Goal: Task Accomplishment & Management: Manage account settings

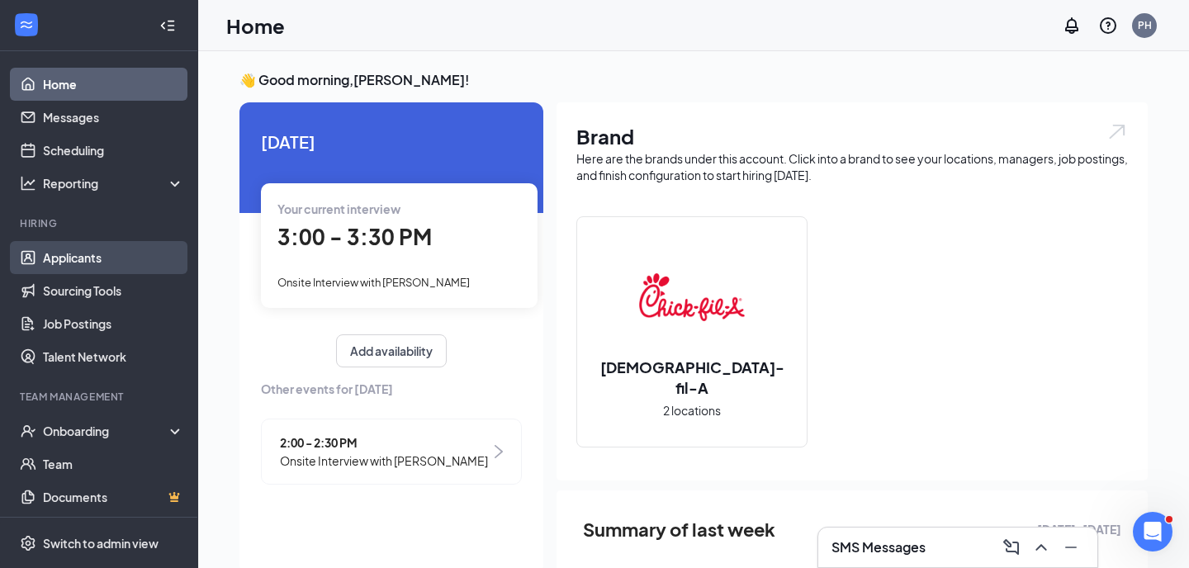
click at [130, 262] on link "Applicants" at bounding box center [113, 257] width 141 height 33
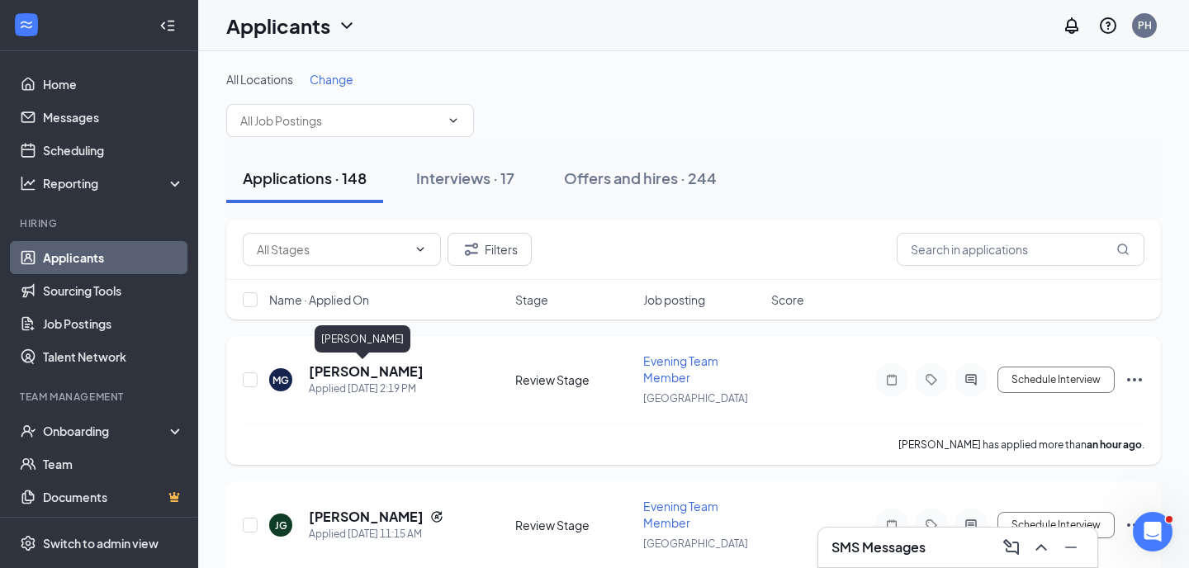
click at [377, 370] on h5 "[PERSON_NAME]" at bounding box center [366, 371] width 115 height 18
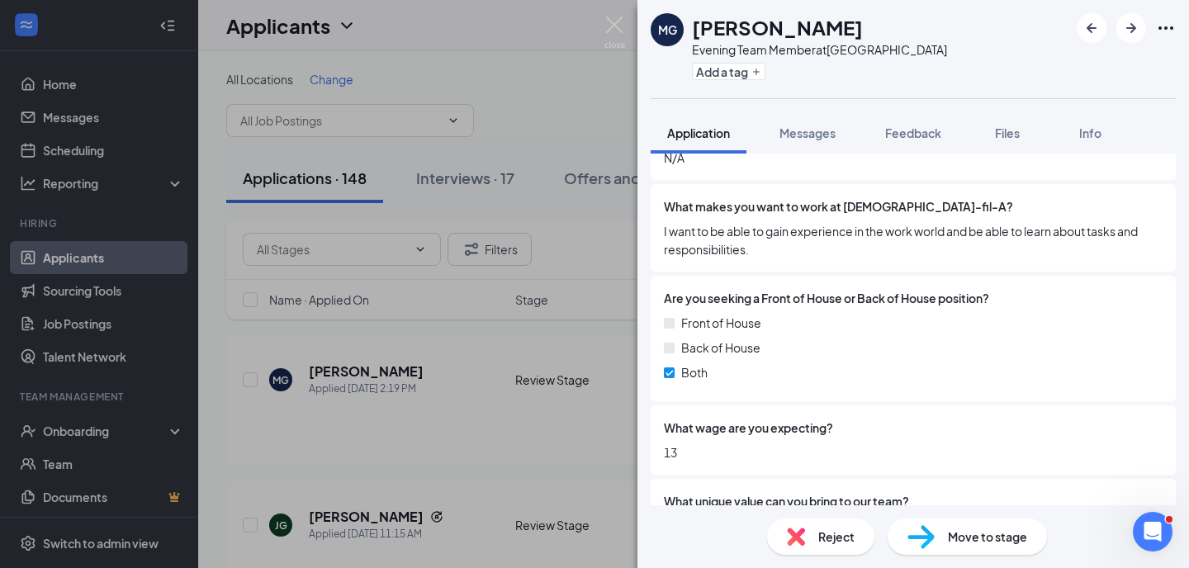
scroll to position [688, 0]
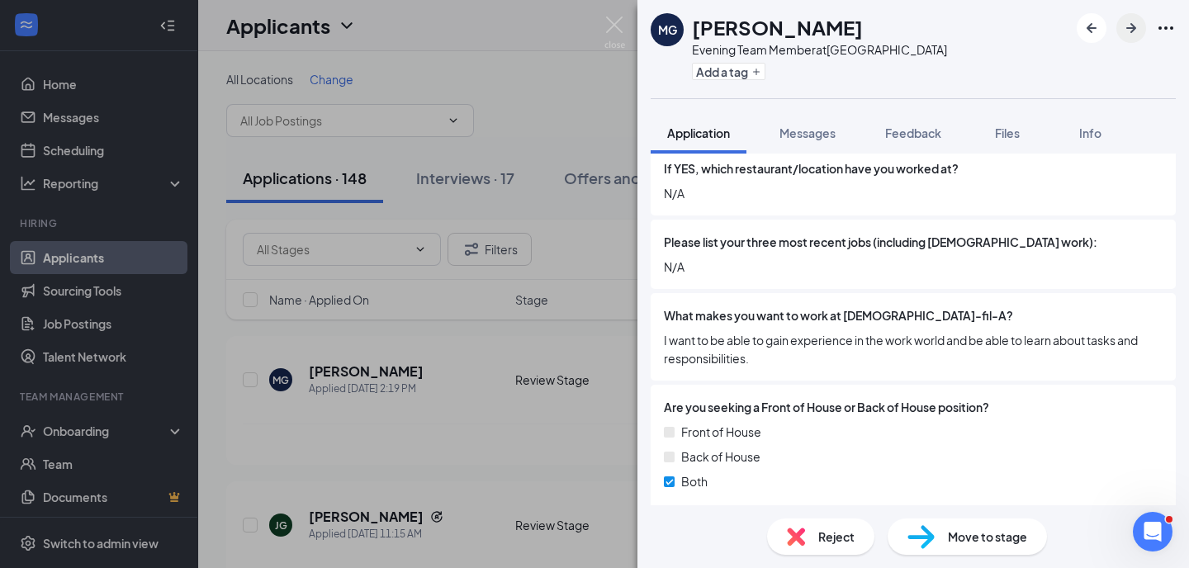
click at [1135, 27] on icon "ArrowRight" at bounding box center [1131, 28] width 10 height 10
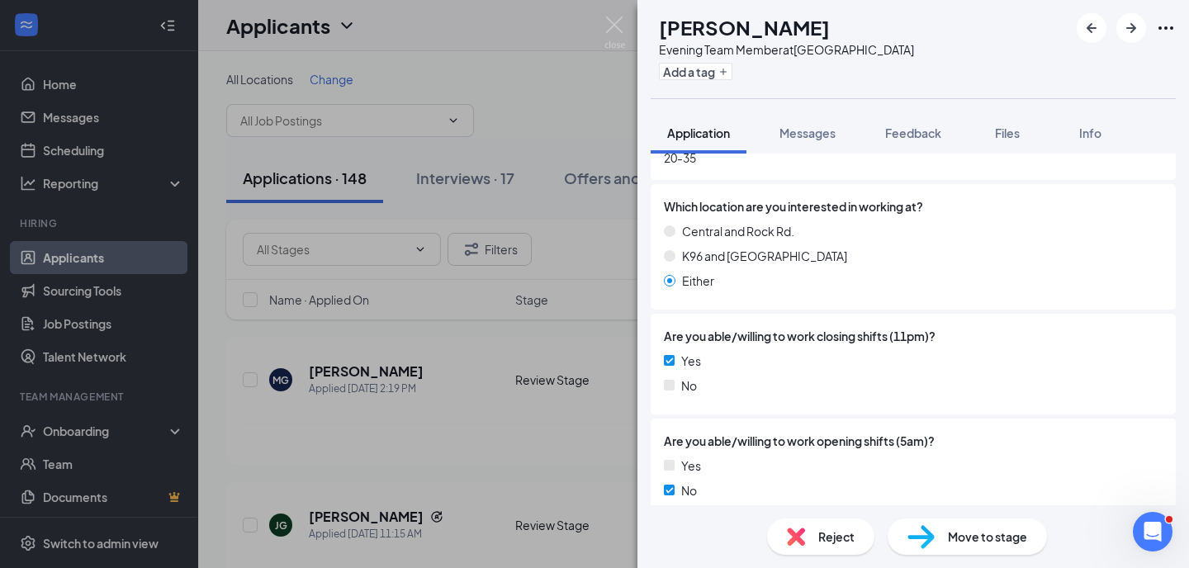
scroll to position [1282, 0]
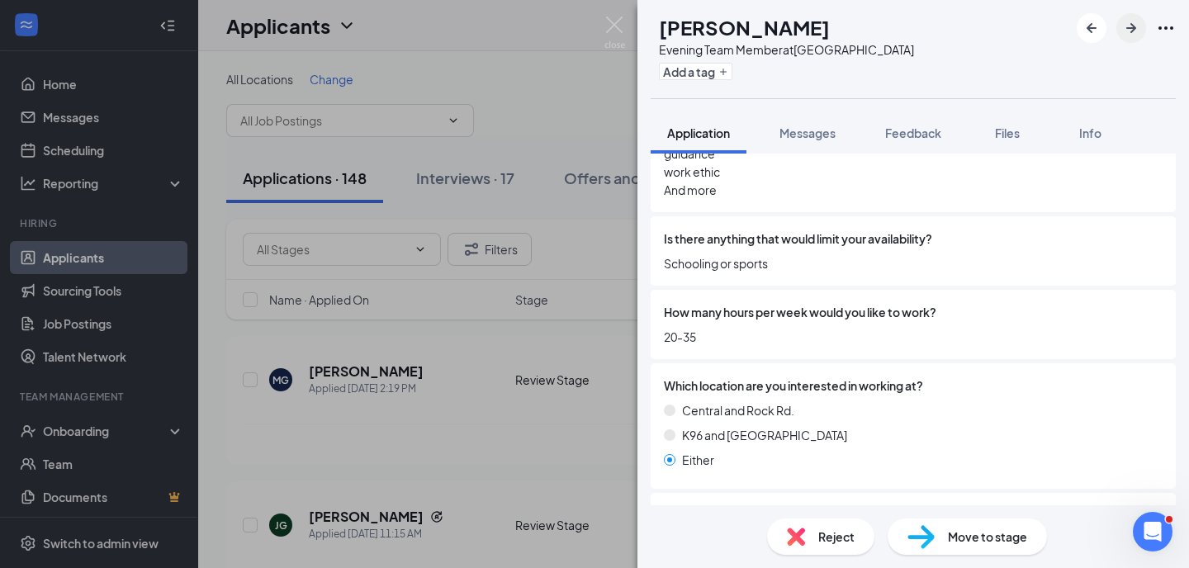
click at [1127, 30] on icon "ArrowRight" at bounding box center [1131, 28] width 20 height 20
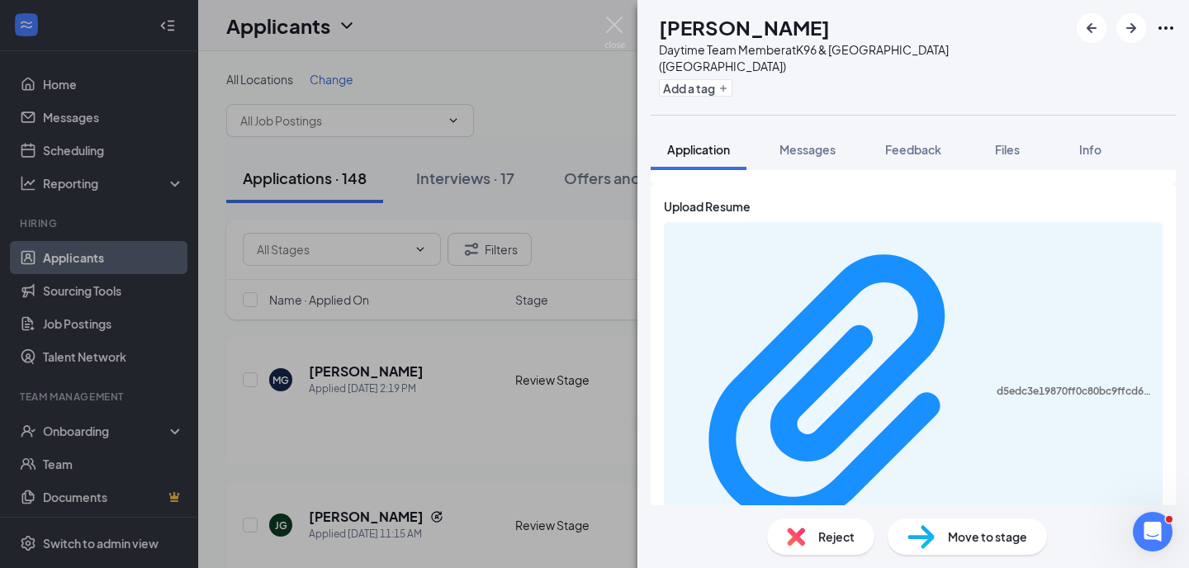
scroll to position [1771, 0]
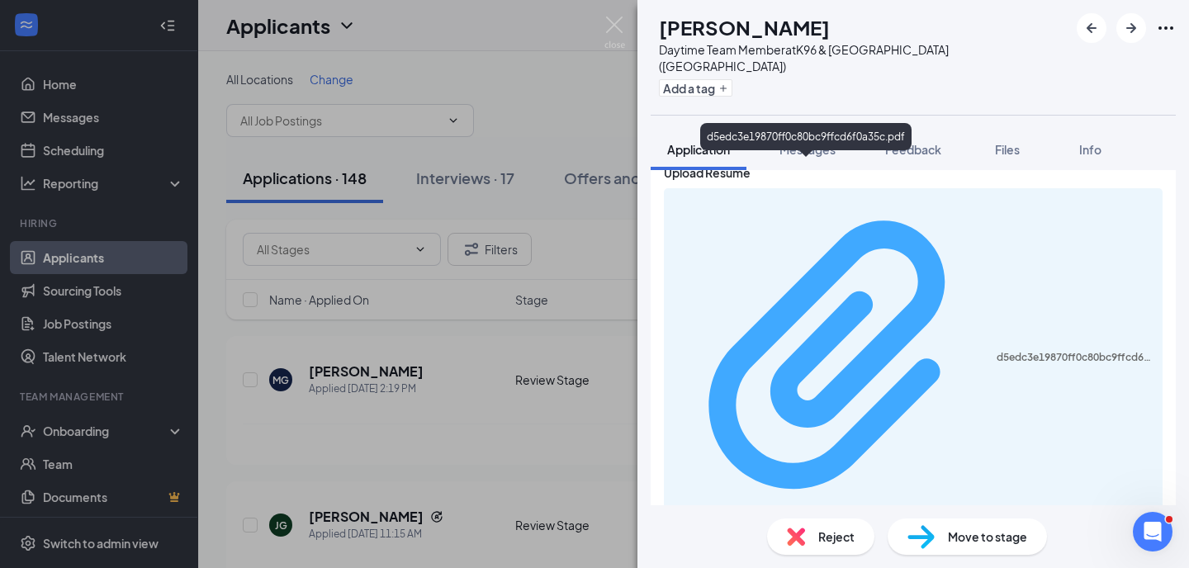
click at [997, 351] on div "d5edc3e19870ff0c80bc9ffcd6f0a35c.pdf" at bounding box center [1075, 357] width 156 height 13
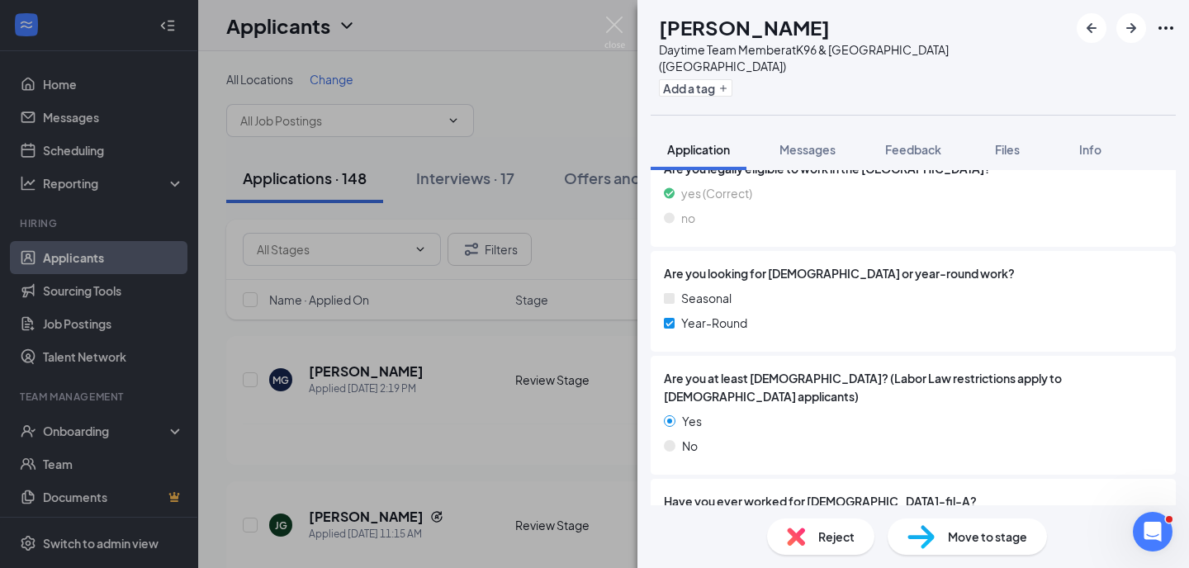
scroll to position [395, 0]
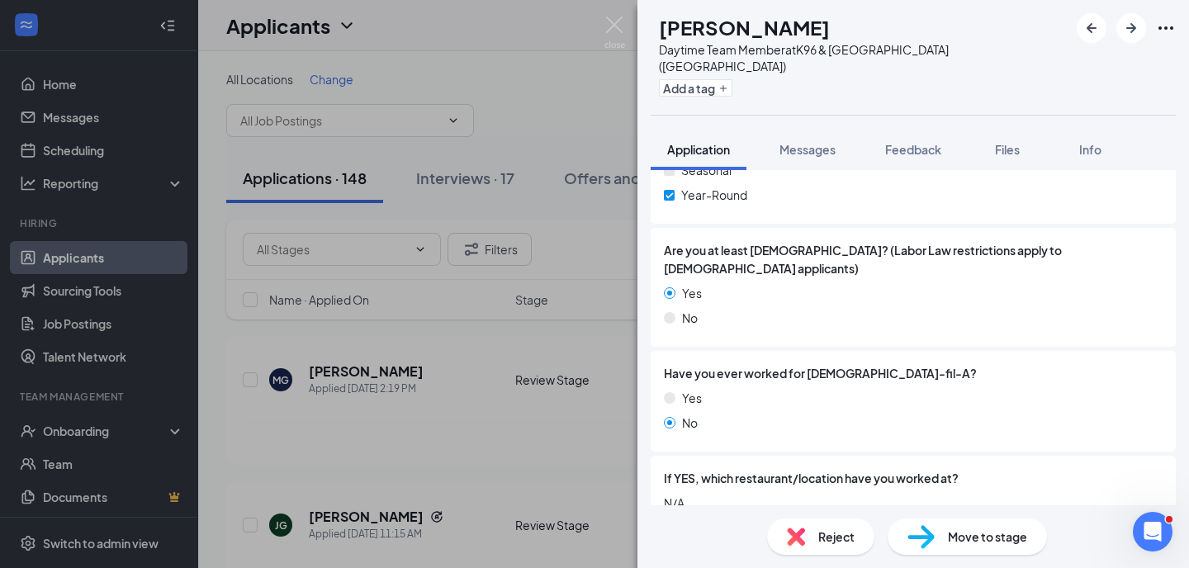
click at [923, 537] on img at bounding box center [920, 537] width 27 height 24
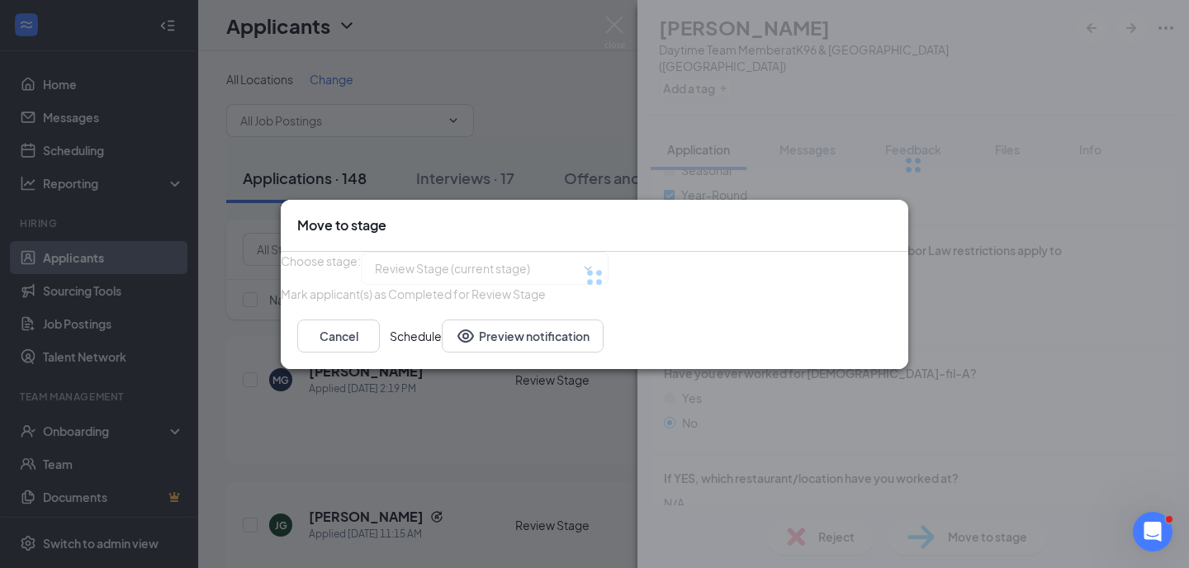
type input "Onsite Interview (next stage)"
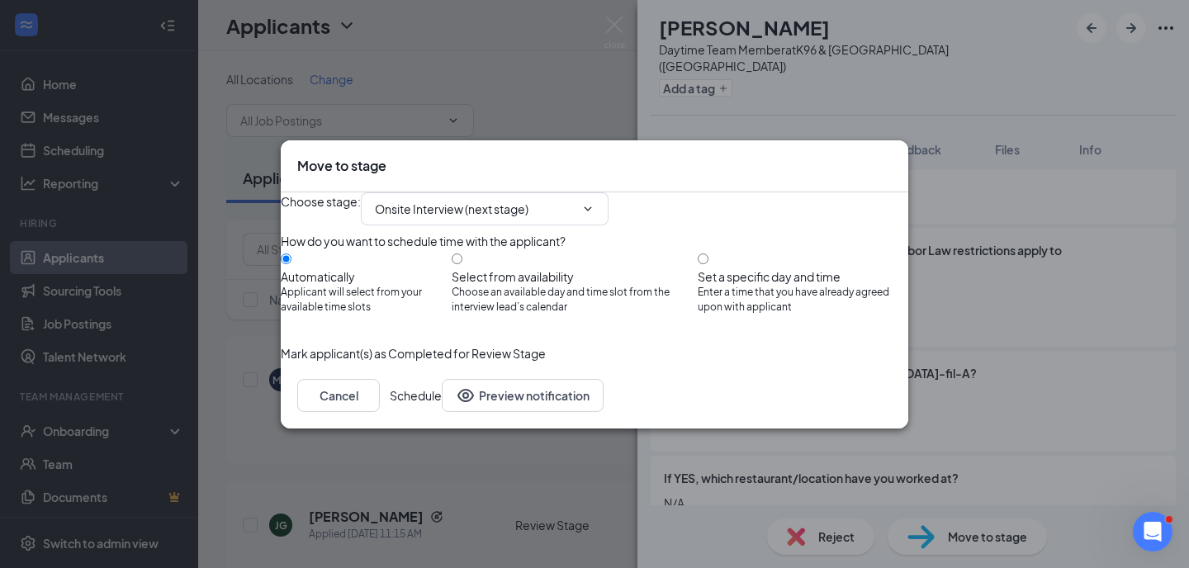
click at [442, 412] on button "Schedule" at bounding box center [416, 395] width 52 height 33
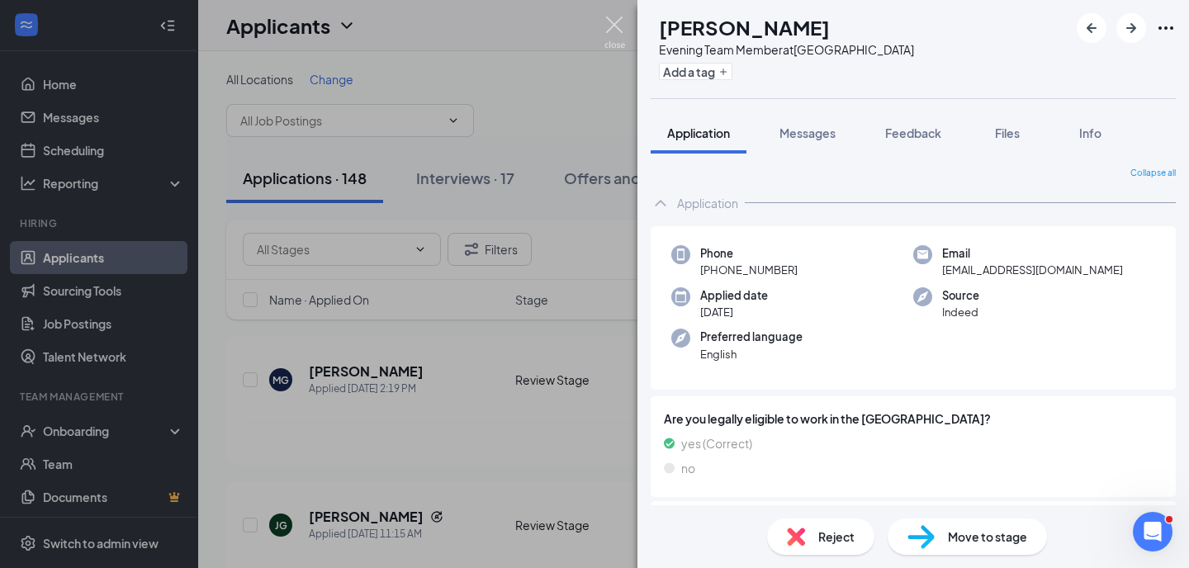
click at [617, 27] on img at bounding box center [614, 33] width 21 height 32
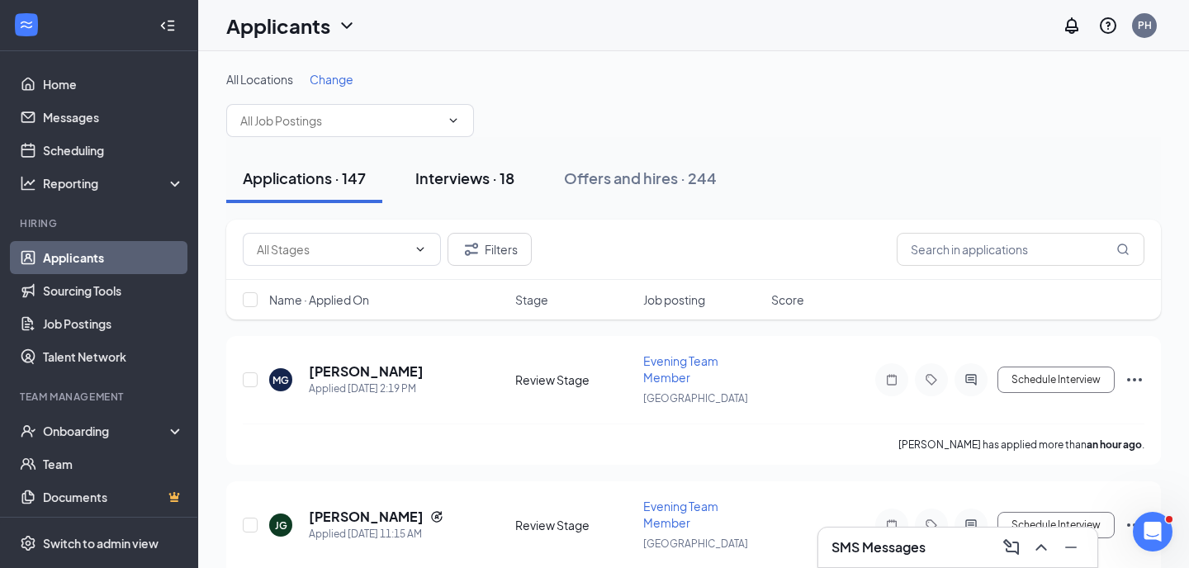
click at [485, 173] on div "Interviews · 18" at bounding box center [464, 178] width 99 height 21
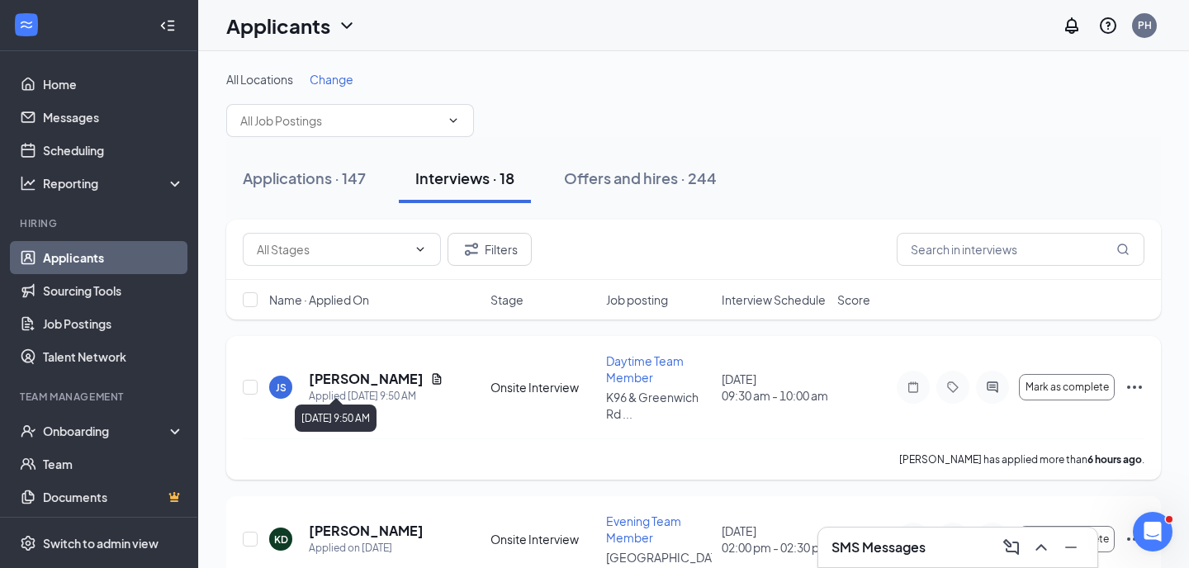
click at [378, 374] on h5 "[PERSON_NAME]" at bounding box center [366, 379] width 115 height 18
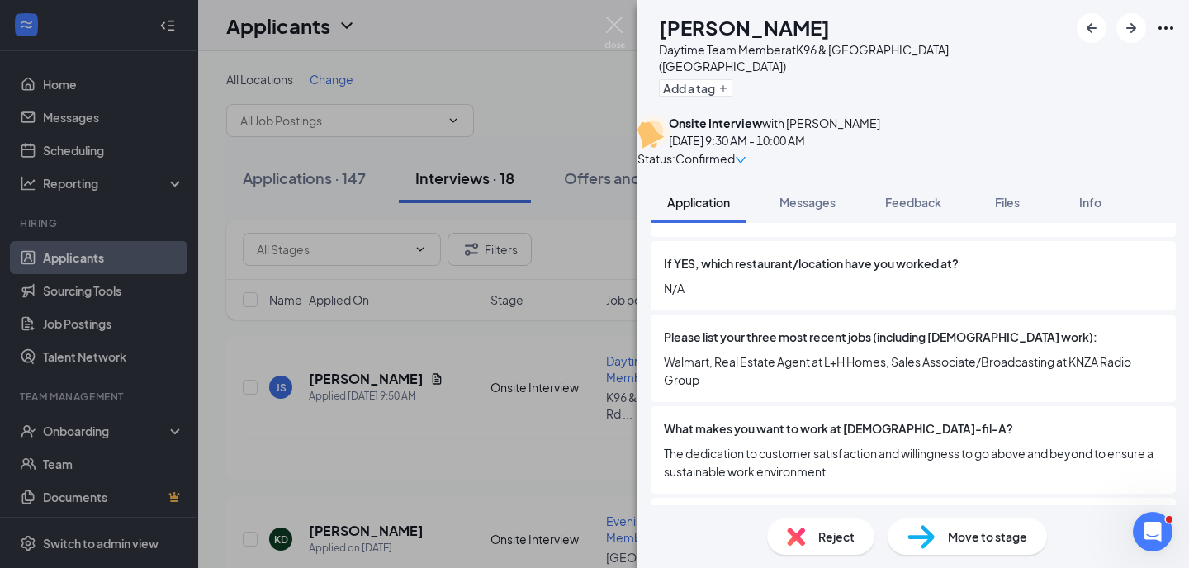
scroll to position [705, 0]
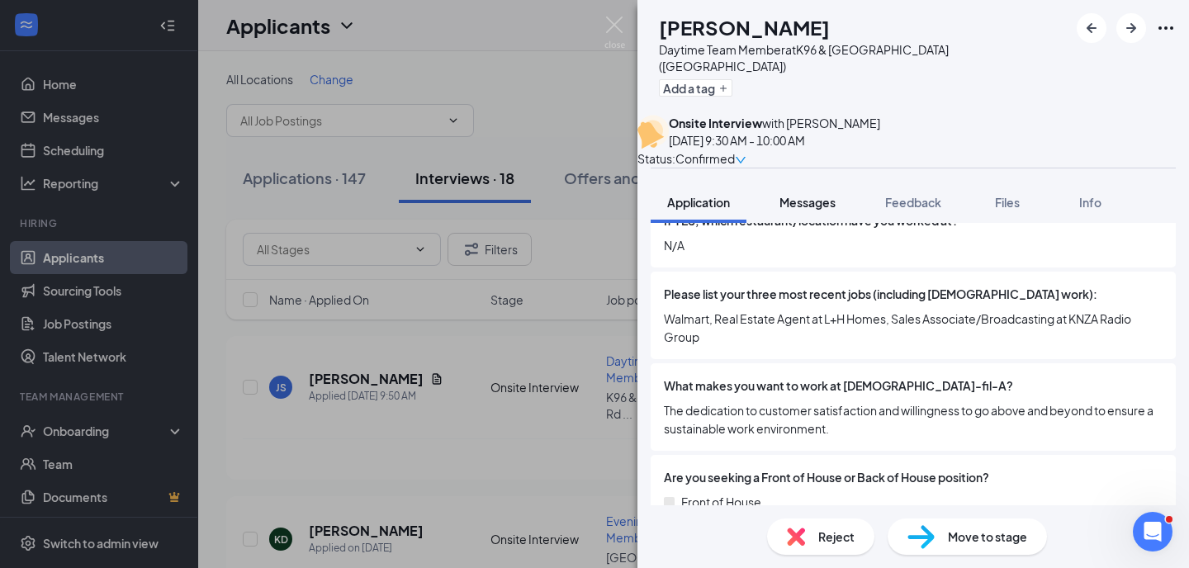
click at [832, 201] on span "Messages" at bounding box center [807, 202] width 56 height 15
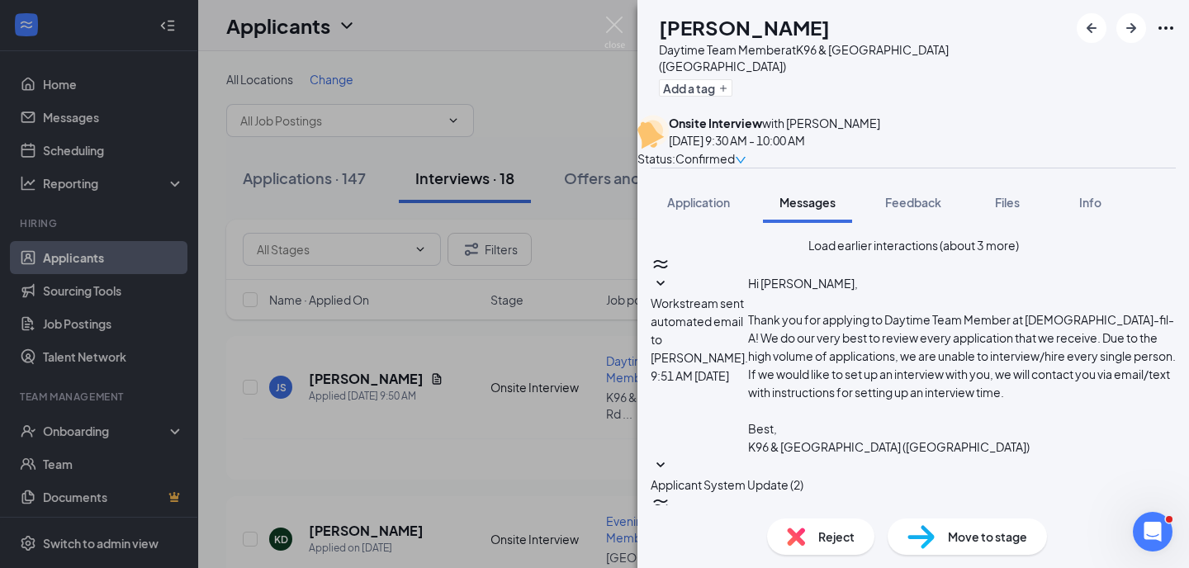
scroll to position [563, 0]
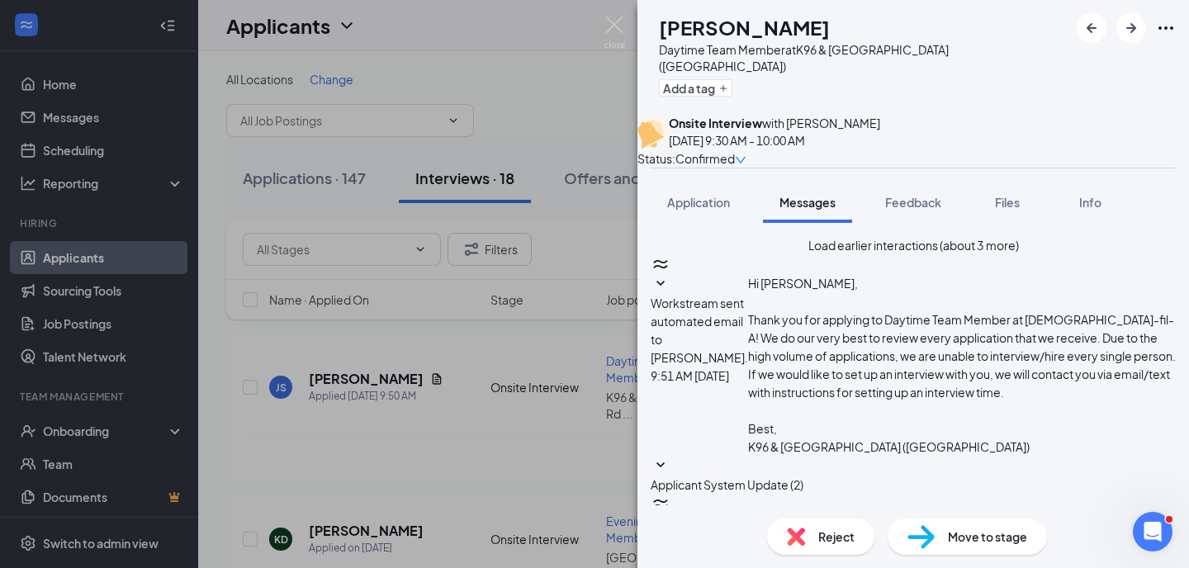
type textarea "Hey [PERSON_NAME] sorry to [PERSON_NAME] you with texts but I just realized tha…"
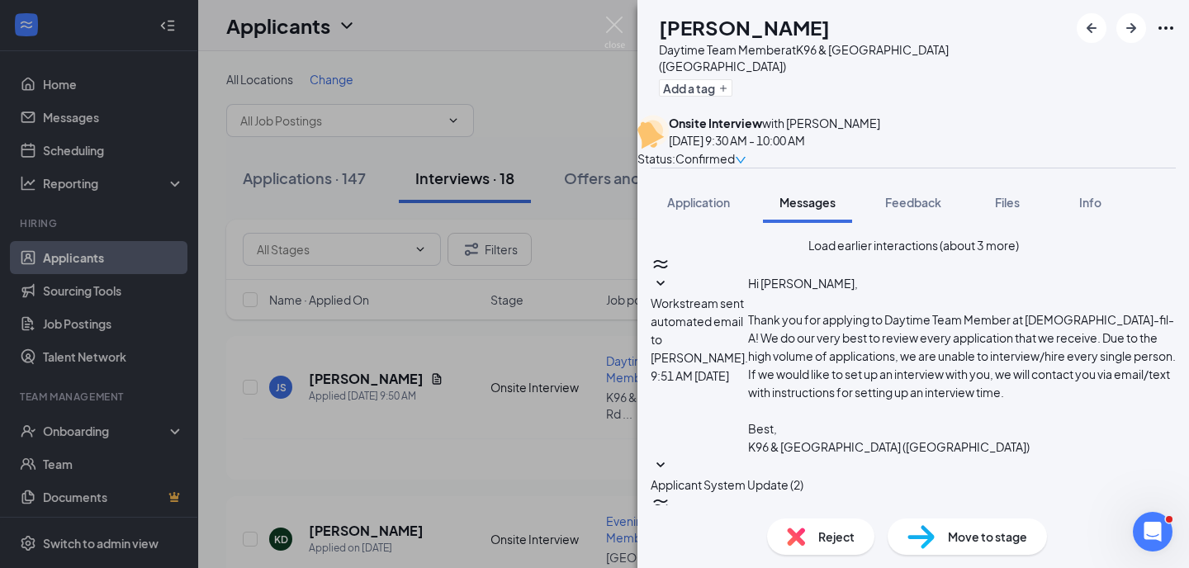
click at [696, 199] on span "Application" at bounding box center [698, 202] width 63 height 15
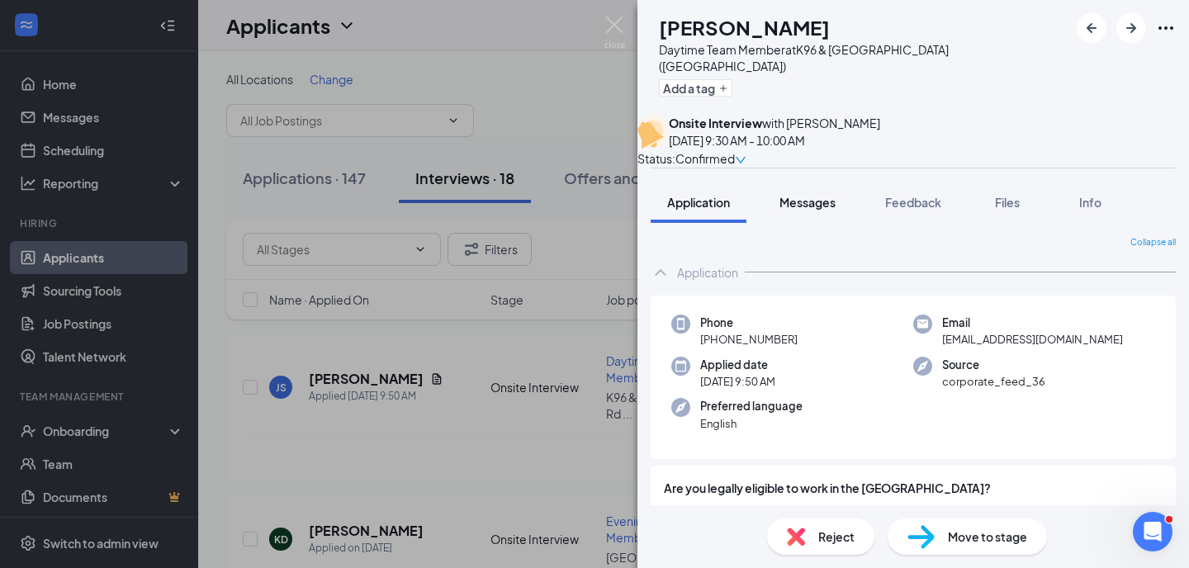
click at [820, 201] on span "Messages" at bounding box center [807, 202] width 56 height 15
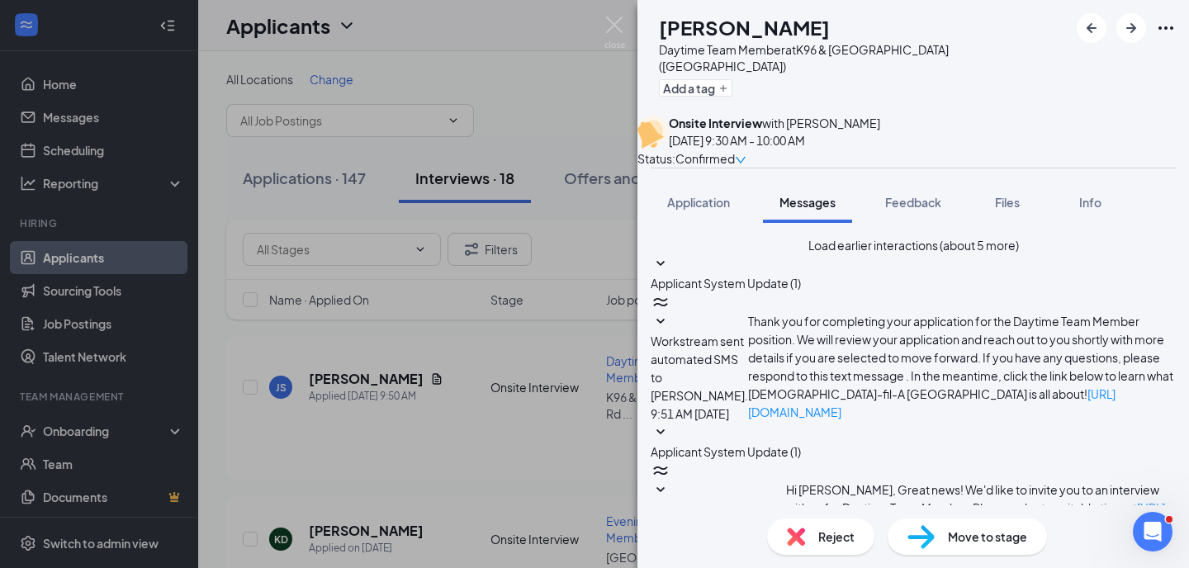
scroll to position [755, 0]
type textarea "Awesome! I appreciate it. You will probably get an automated text next week say…"
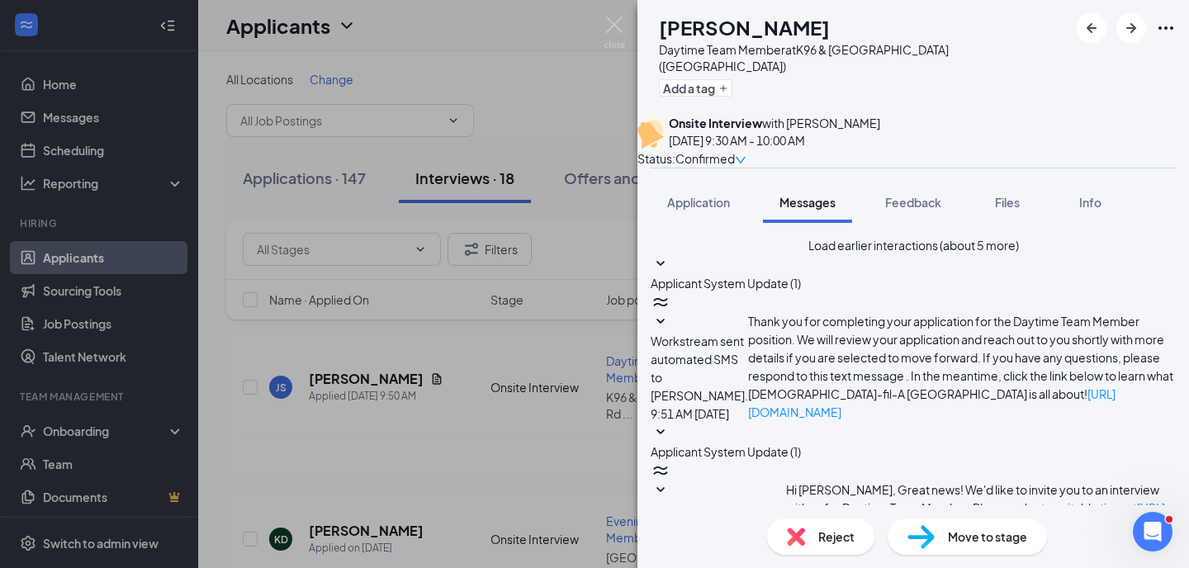
click at [828, 202] on span "Messages" at bounding box center [807, 202] width 56 height 15
click at [910, 206] on span "Feedback" at bounding box center [913, 202] width 56 height 15
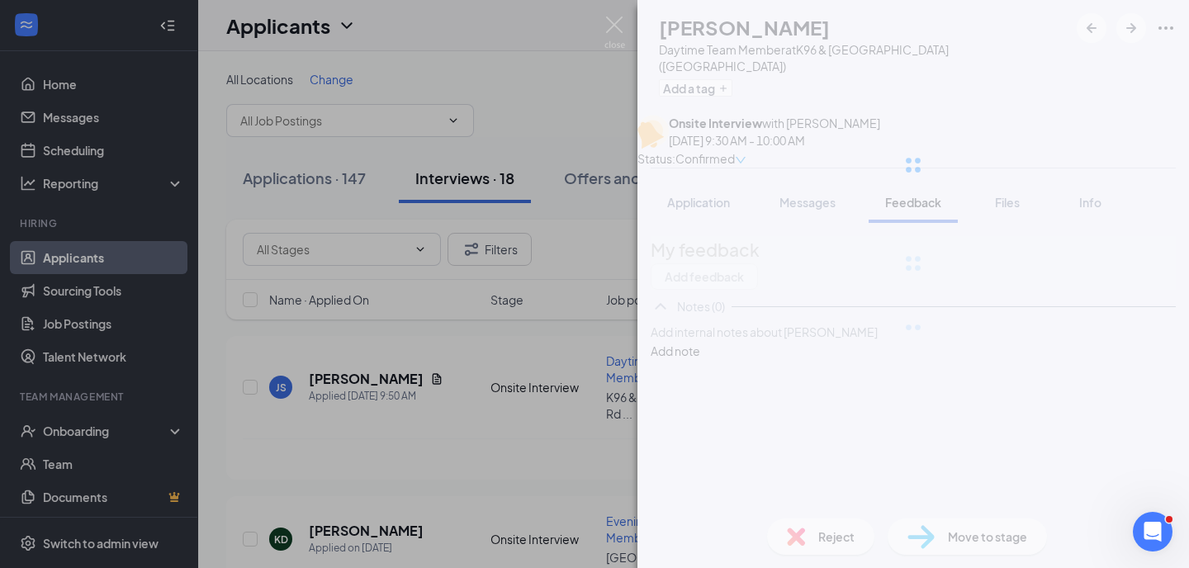
click at [823, 201] on div at bounding box center [913, 165] width 552 height 330
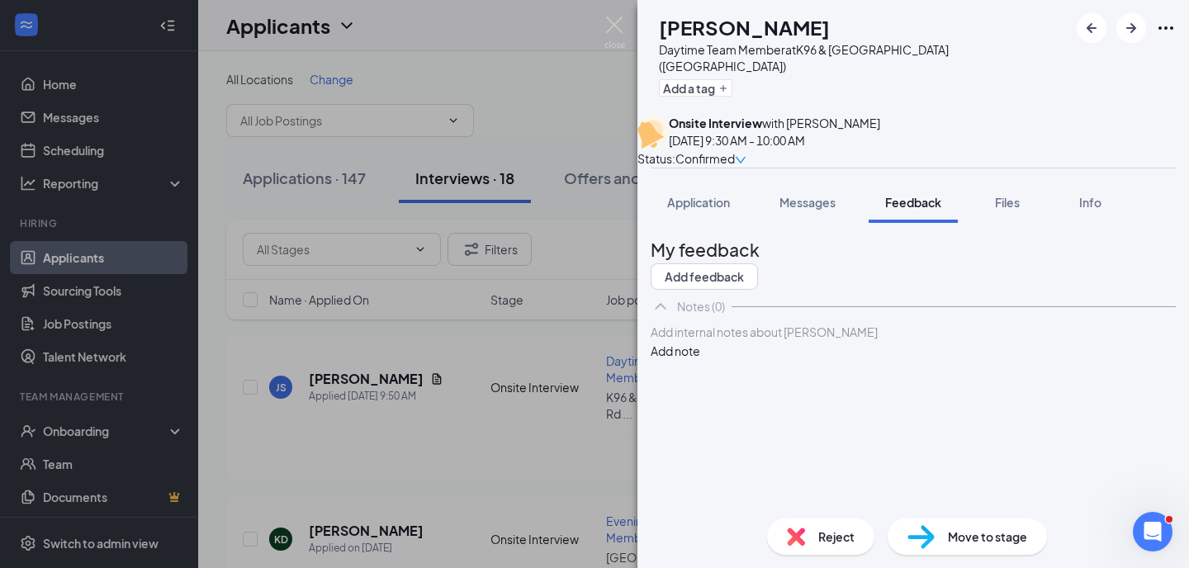
click at [823, 201] on span "Messages" at bounding box center [807, 202] width 56 height 15
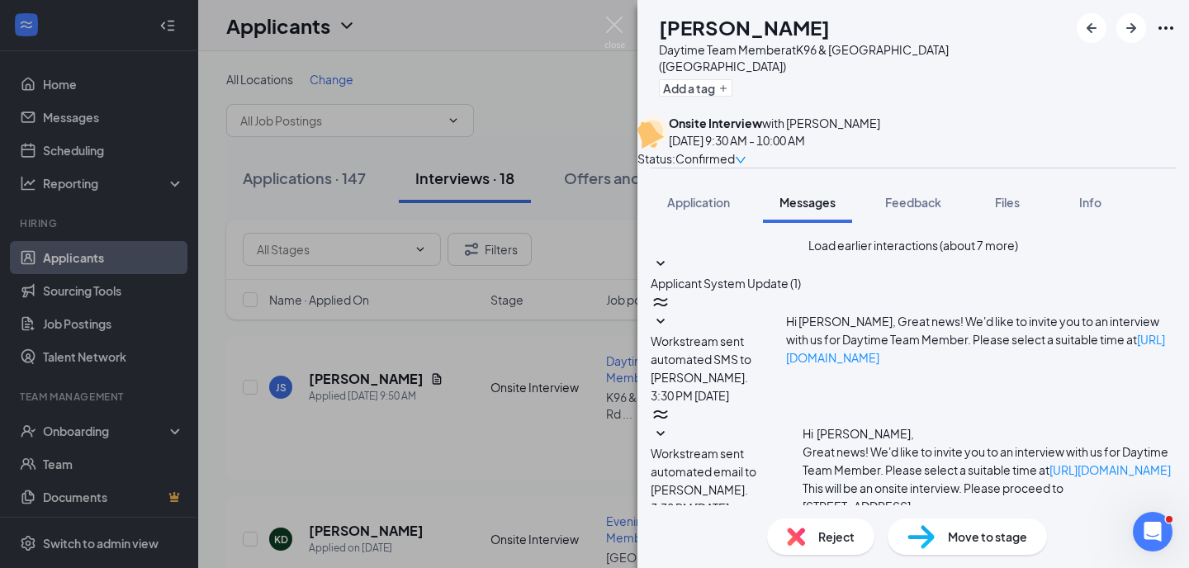
scroll to position [880, 0]
click at [610, 26] on img at bounding box center [614, 33] width 21 height 32
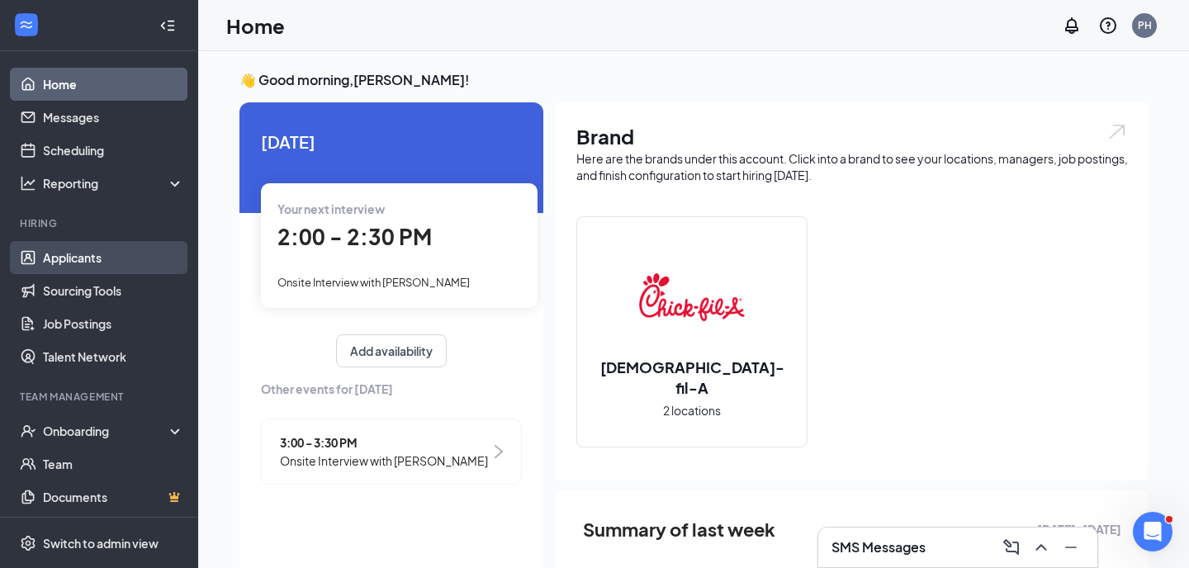
click at [122, 262] on link "Applicants" at bounding box center [113, 257] width 141 height 33
